Goal: Task Accomplishment & Management: Complete application form

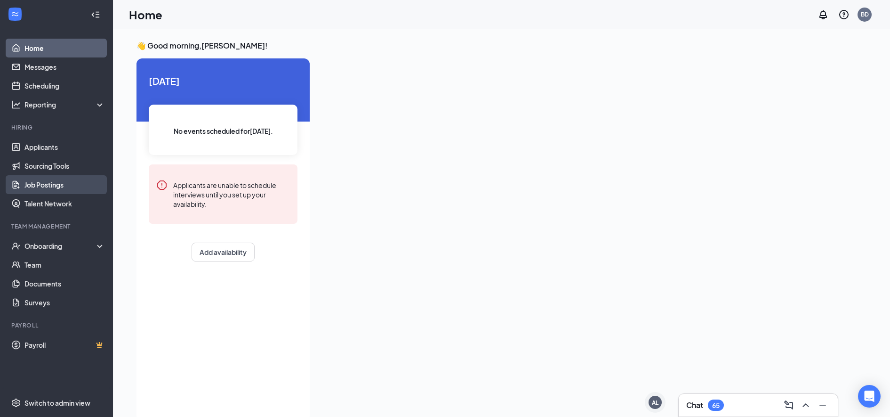
click at [59, 184] on link "Job Postings" at bounding box center [64, 184] width 80 height 19
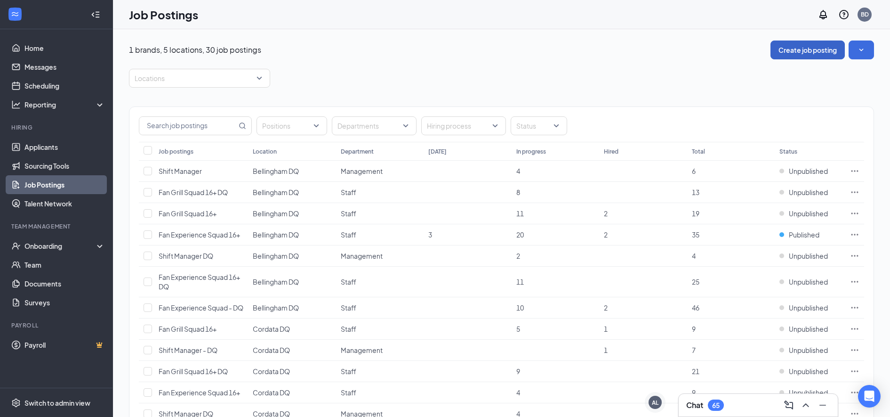
click at [827, 50] on button "Create job posting" at bounding box center [807, 49] width 74 height 19
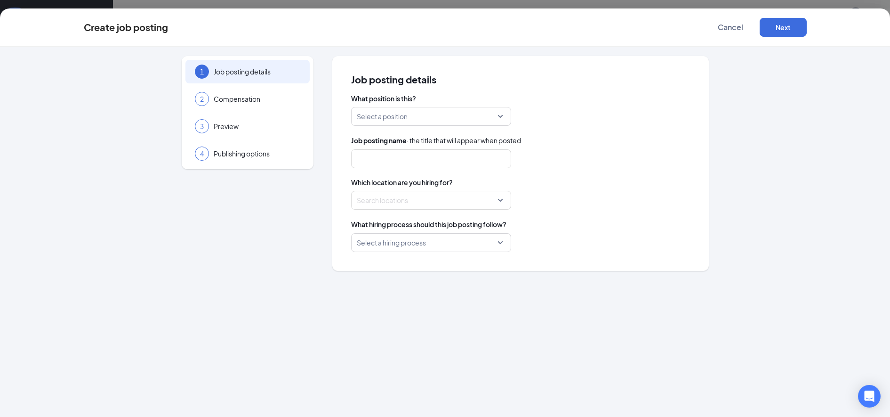
click at [453, 117] on input "search" at bounding box center [428, 116] width 142 height 18
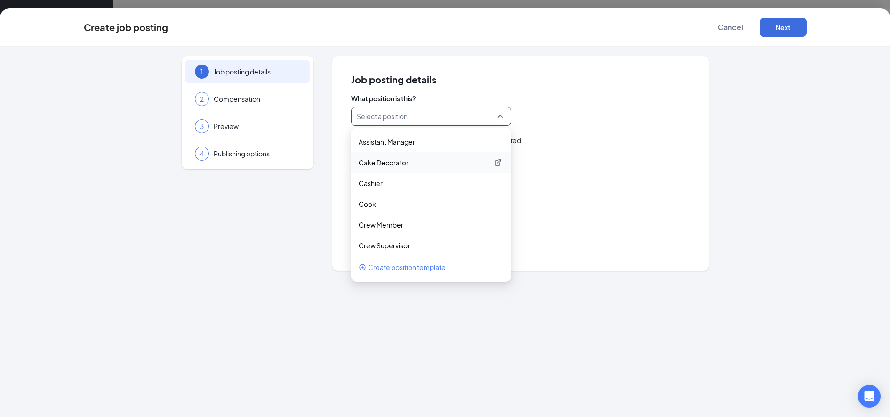
click at [412, 162] on p "Cake Decorator" at bounding box center [424, 162] width 130 height 9
type input "Cake Decorator"
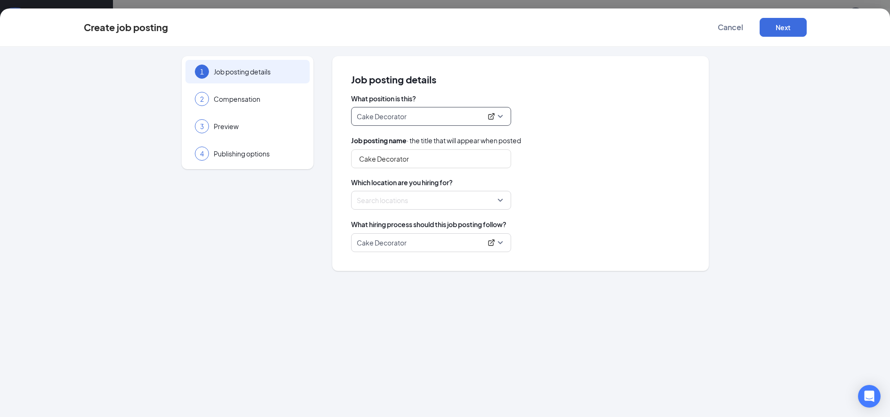
click at [430, 198] on div at bounding box center [428, 199] width 142 height 15
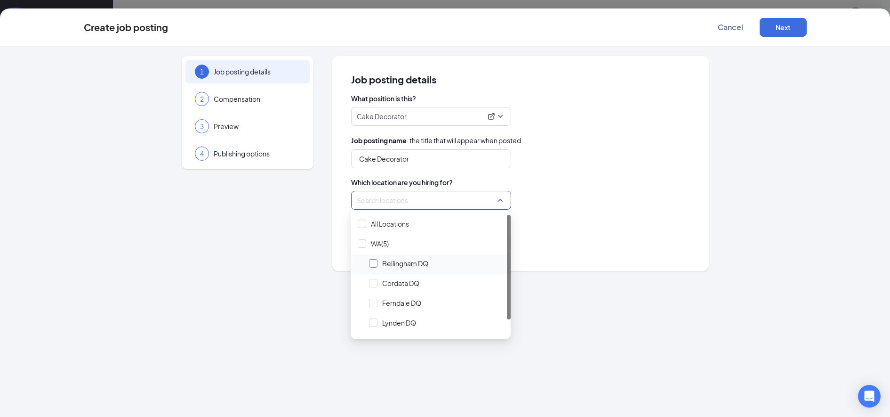
click at [372, 265] on div at bounding box center [373, 263] width 8 height 8
click at [785, 30] on button "Next" at bounding box center [783, 27] width 47 height 19
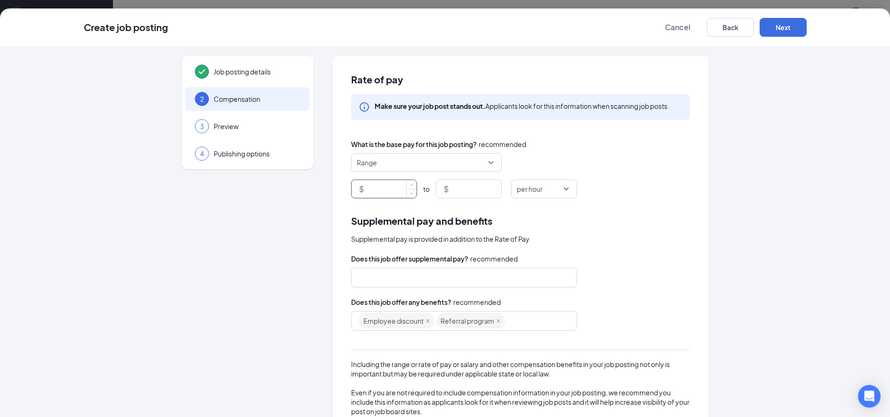
click at [382, 184] on input at bounding box center [391, 189] width 51 height 18
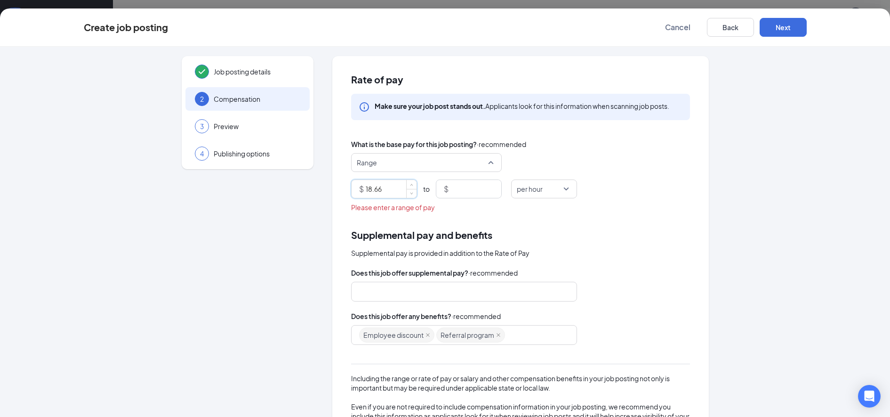
click at [475, 155] on span "Range" at bounding box center [422, 162] width 131 height 18
type input "18.66"
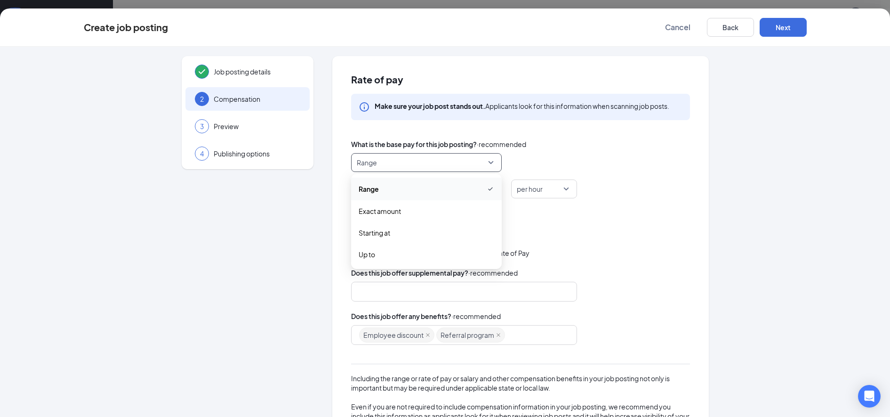
click at [475, 155] on span "Range" at bounding box center [422, 162] width 131 height 18
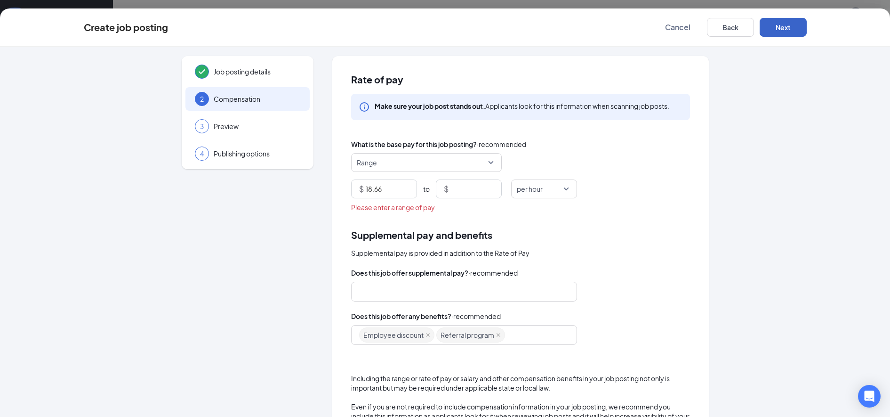
click at [781, 25] on button "Next" at bounding box center [783, 27] width 47 height 19
click at [375, 154] on div "What is the base pay for this job posting? · recommended Range range exact_rate…" at bounding box center [520, 175] width 339 height 73
click at [375, 171] on div "Range" at bounding box center [426, 162] width 151 height 19
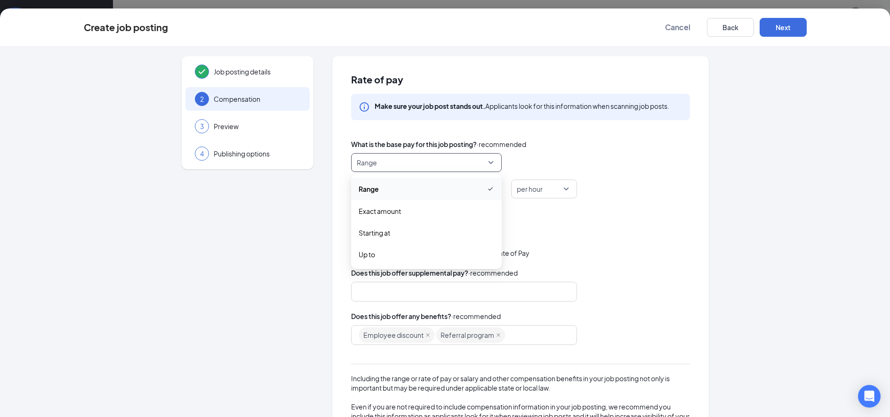
click at [374, 164] on span "Range" at bounding box center [422, 162] width 131 height 18
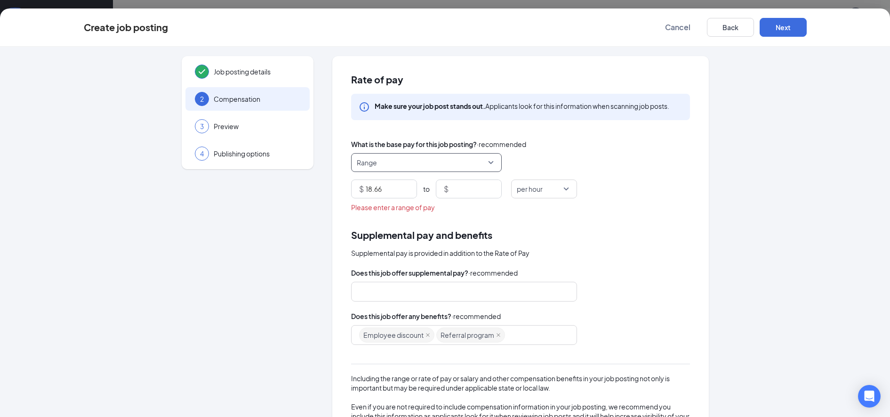
click at [377, 173] on div "range Range range exact_rate Range Exact amount Starting at Up to $ 18.66 to $ …" at bounding box center [520, 175] width 339 height 45
click at [377, 168] on span "Range" at bounding box center [422, 162] width 131 height 18
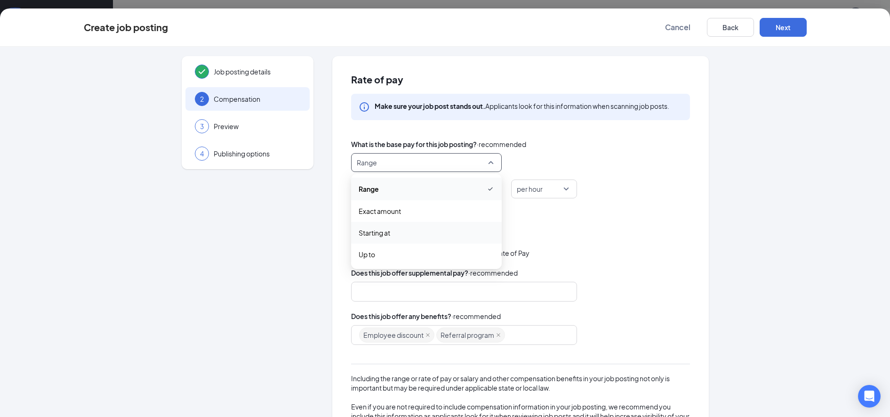
click at [375, 230] on span "Starting at" at bounding box center [375, 232] width 32 height 10
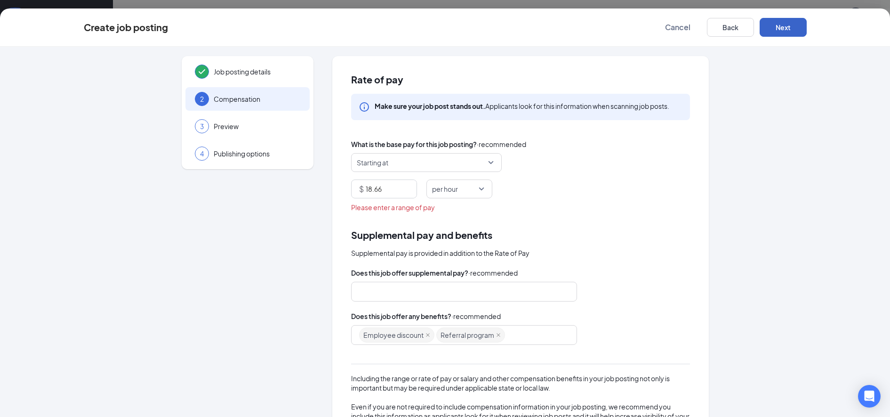
click at [797, 29] on button "Next" at bounding box center [783, 27] width 47 height 19
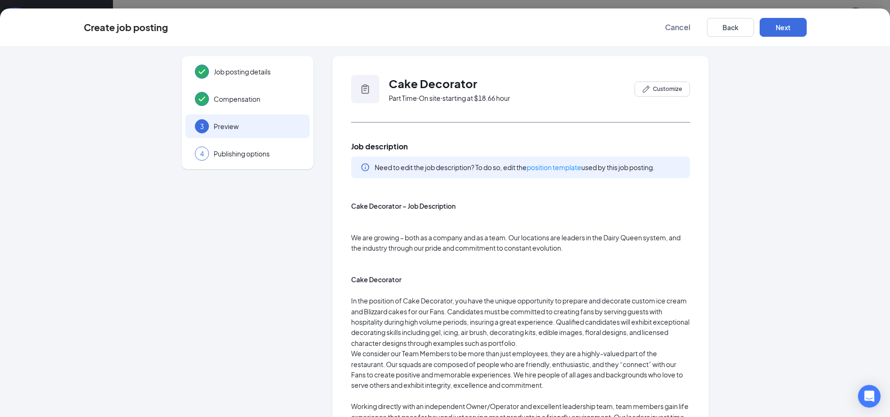
click at [360, 94] on icon "Clipboard" at bounding box center [365, 88] width 11 height 11
drag, startPoint x: 387, startPoint y: 83, endPoint x: 499, endPoint y: 345, distance: 284.5
click at [351, 149] on span "Job description" at bounding box center [520, 146] width 339 height 10
click at [389, 80] on span "Cake Decorator" at bounding box center [433, 83] width 88 height 14
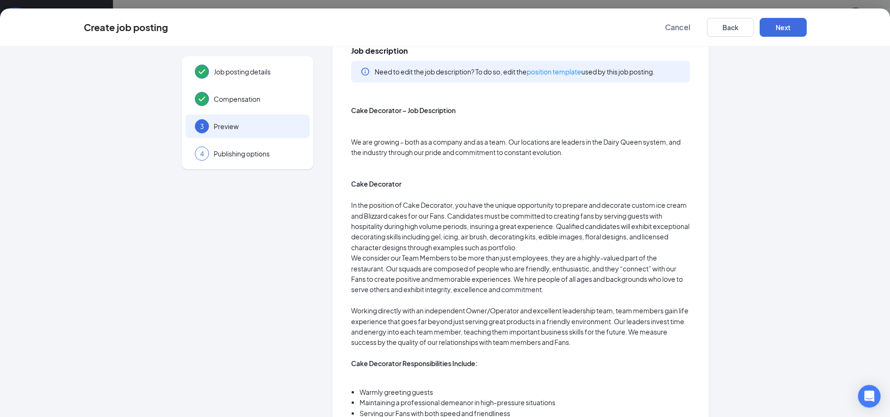
scroll to position [45, 0]
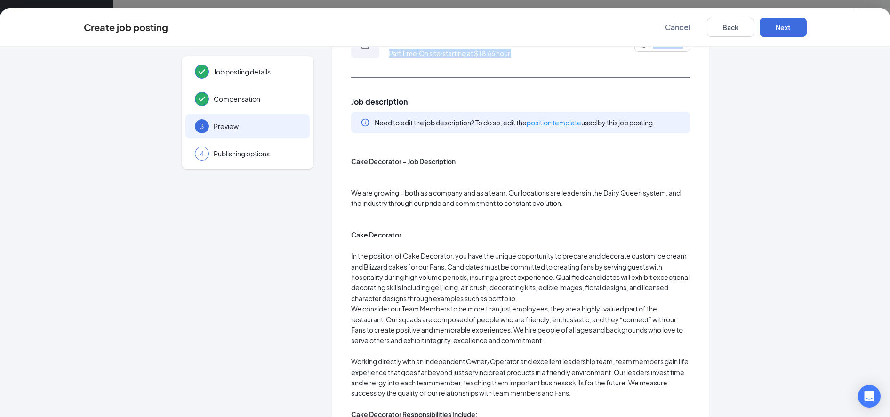
drag, startPoint x: 402, startPoint y: 98, endPoint x: 404, endPoint y: 94, distance: 4.8
click at [403, 98] on span "Job description" at bounding box center [520, 101] width 339 height 10
click at [473, 123] on span "Need to edit the job description? To do so, edit the position template used by …" at bounding box center [515, 122] width 280 height 8
copy div "Lore Ipsumdolo Sita Cons ‧ Ad elit ‧ seddoeiu te $24.21 inci Utlaboree Dol magn…"
click at [393, 210] on p at bounding box center [520, 213] width 339 height 10
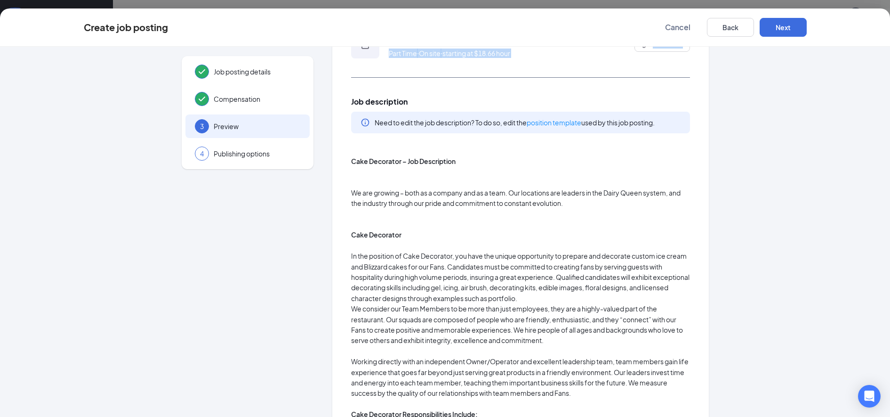
drag, startPoint x: 370, startPoint y: 216, endPoint x: 456, endPoint y: 187, distance: 90.6
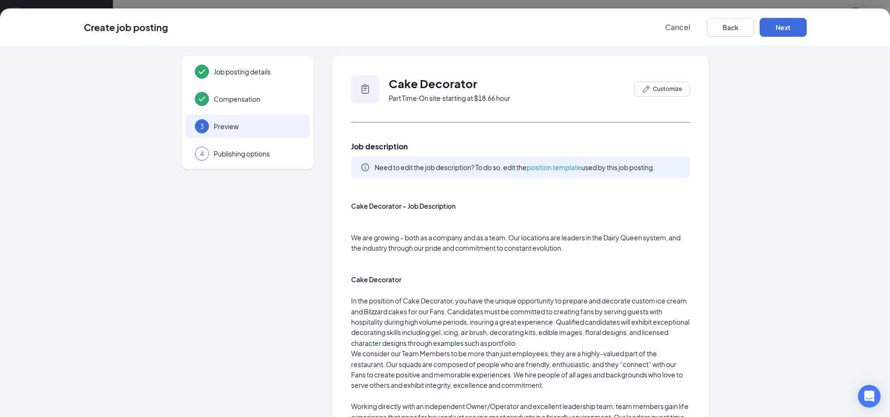
click at [362, 91] on icon "Clipboard" at bounding box center [365, 88] width 11 height 11
click at [360, 87] on icon "Clipboard" at bounding box center [365, 88] width 11 height 11
drag, startPoint x: 347, startPoint y: 235, endPoint x: 392, endPoint y: 248, distance: 46.0
click at [392, 248] on p "We are growing – both as a company and as a team. Our locations are leaders in …" at bounding box center [520, 242] width 339 height 21
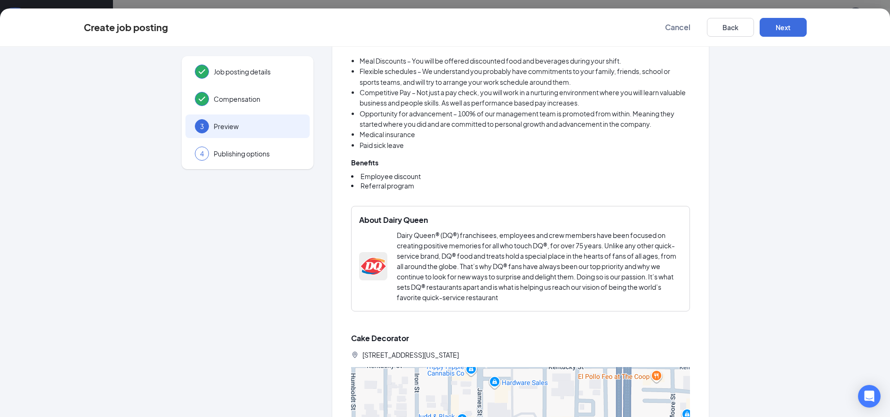
scroll to position [719, 0]
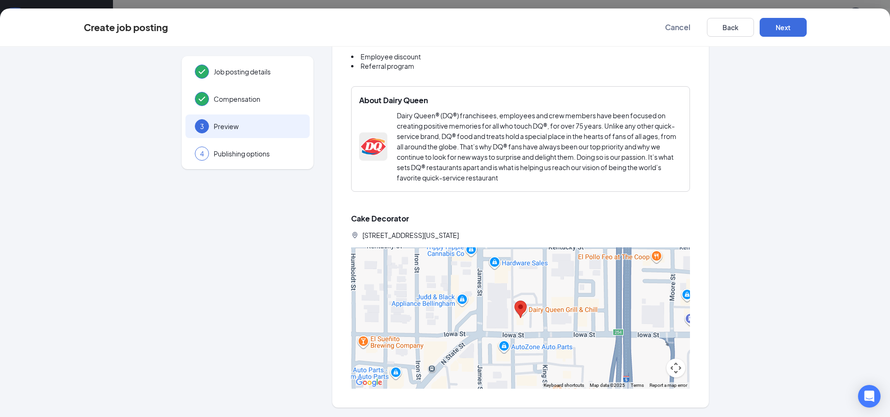
click at [498, 214] on div "Cake Decorator [STREET_ADDRESS][US_STATE]" at bounding box center [520, 226] width 339 height 33
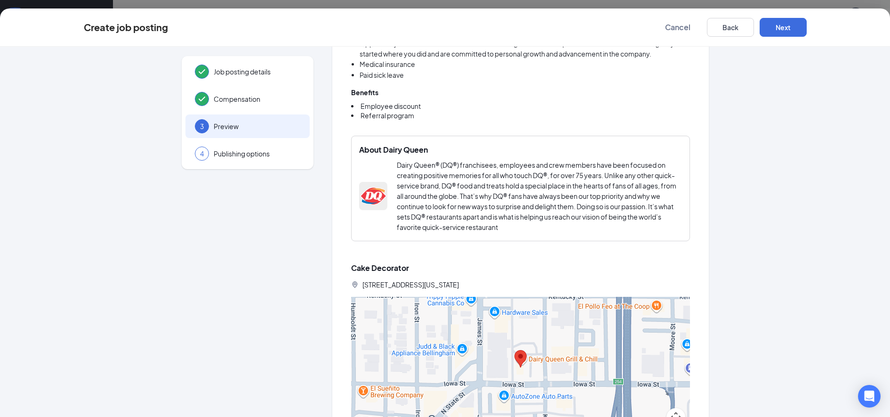
scroll to position [611, 0]
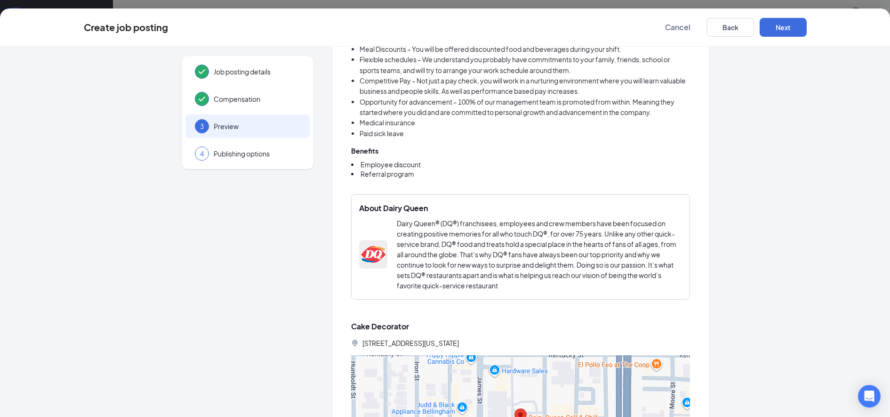
drag, startPoint x: 409, startPoint y: 171, endPoint x: 359, endPoint y: 56, distance: 125.2
drag, startPoint x: 353, startPoint y: 82, endPoint x: 408, endPoint y: 61, distance: 58.8
click at [408, 61] on li "Flexible schedules – We understand you probably have commitments to your family…" at bounding box center [525, 64] width 330 height 21
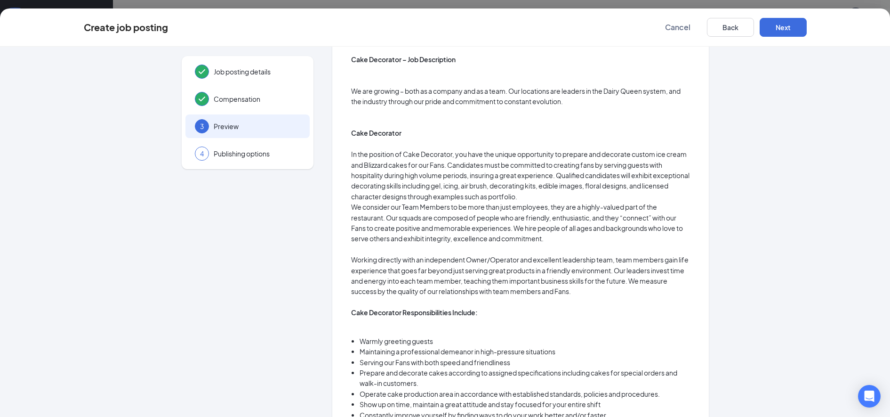
scroll to position [148, 0]
